Goal: Task Accomplishment & Management: Manage account settings

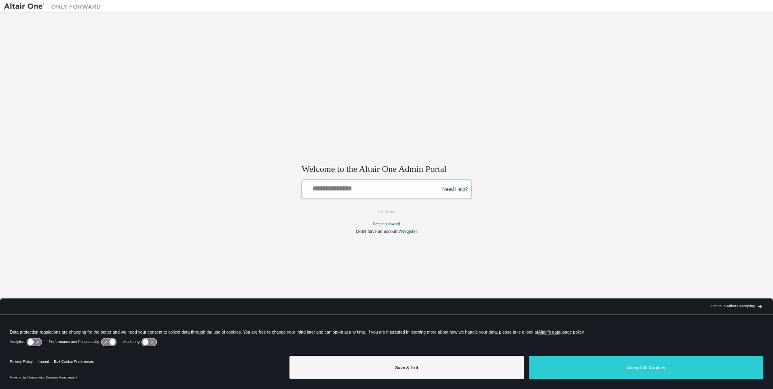
click at [318, 191] on input "text" at bounding box center [371, 188] width 133 height 12
type input "**********"
click at [395, 211] on button "Continue" at bounding box center [386, 212] width 35 height 12
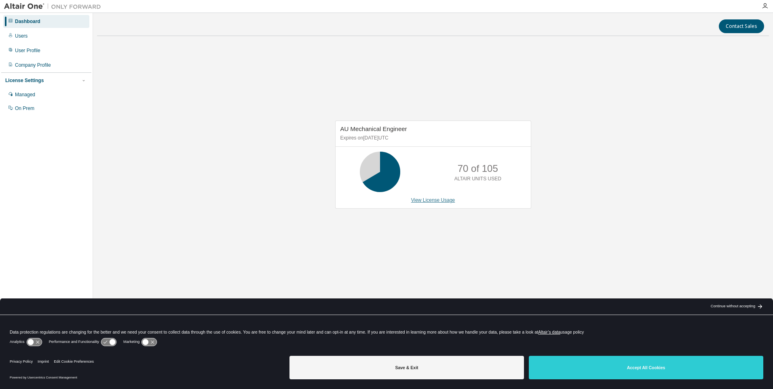
click at [437, 197] on link "View License Usage" at bounding box center [433, 200] width 44 height 6
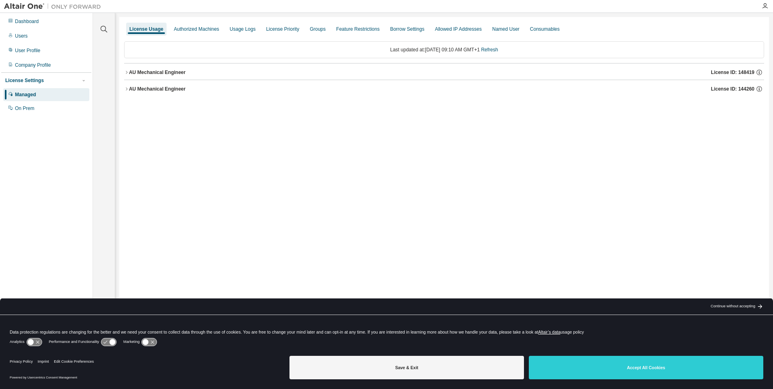
click at [157, 75] on div "AU Mechanical Engineer" at bounding box center [157, 72] width 57 height 6
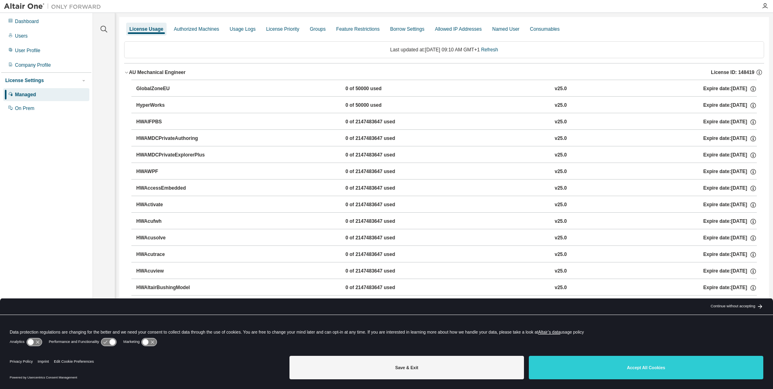
click at [157, 75] on div "AU Mechanical Engineer" at bounding box center [157, 72] width 57 height 6
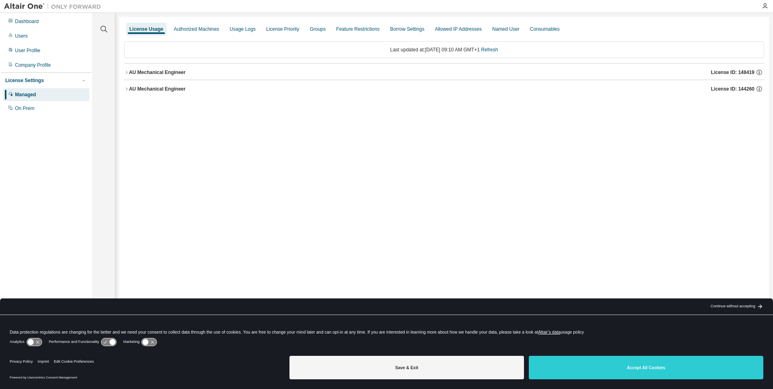
click at [166, 89] on div "AU Mechanical Engineer" at bounding box center [157, 89] width 57 height 6
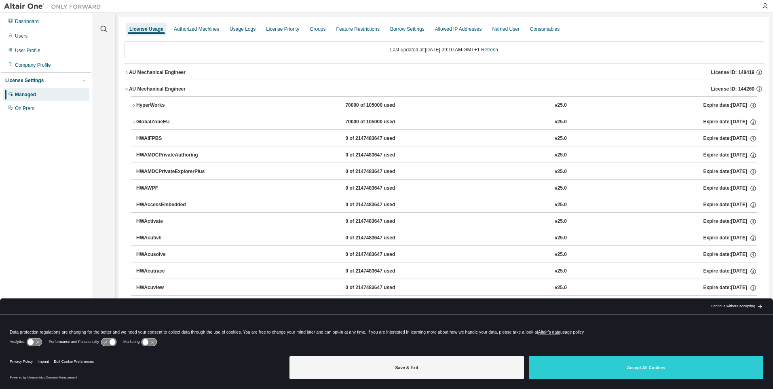
drag, startPoint x: 166, startPoint y: 89, endPoint x: 119, endPoint y: 64, distance: 52.8
click at [166, 89] on div "AU Mechanical Engineer" at bounding box center [157, 89] width 57 height 6
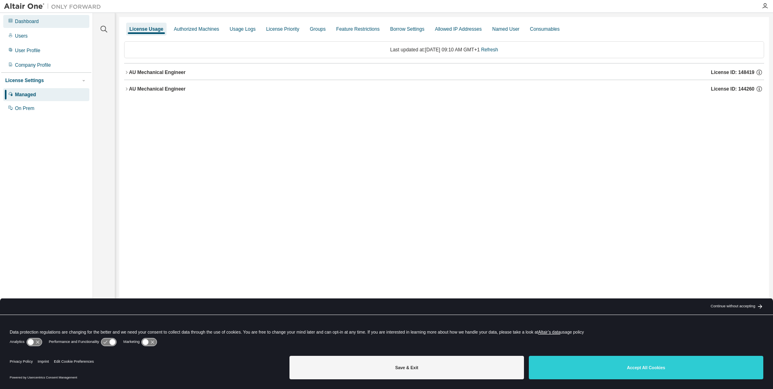
click at [36, 23] on div "Dashboard" at bounding box center [27, 21] width 24 height 6
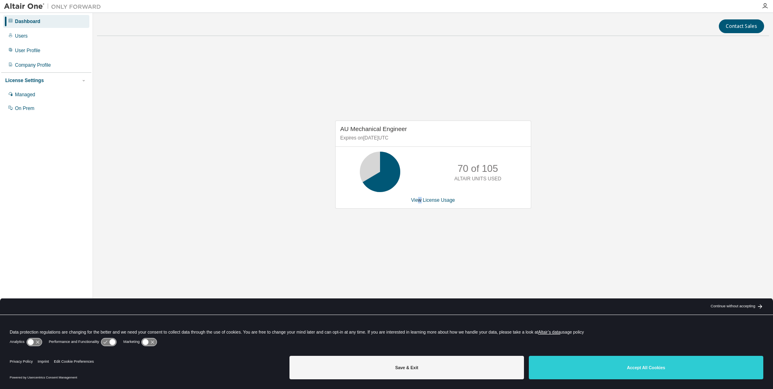
click at [421, 234] on div "AU Mechanical Engineer Expires on [DATE] UTC 70 of 105 ALTAIR UNITS USED View L…" at bounding box center [433, 168] width 672 height 253
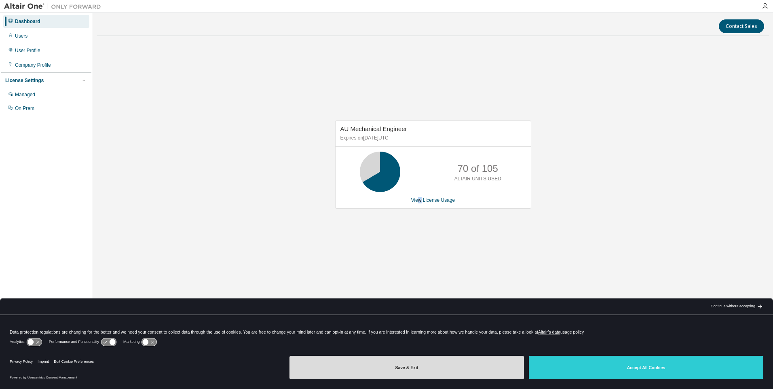
click at [483, 366] on button "Save & Exit" at bounding box center [406, 367] width 234 height 23
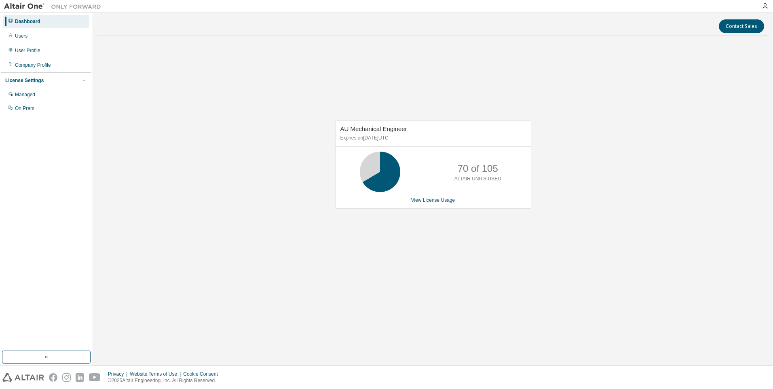
click at [413, 261] on div "AU Mechanical Engineer Expires on [DATE] UTC 70 of 105 ALTAIR UNITS USED View L…" at bounding box center [433, 168] width 672 height 253
